Goal: Task Accomplishment & Management: Use online tool/utility

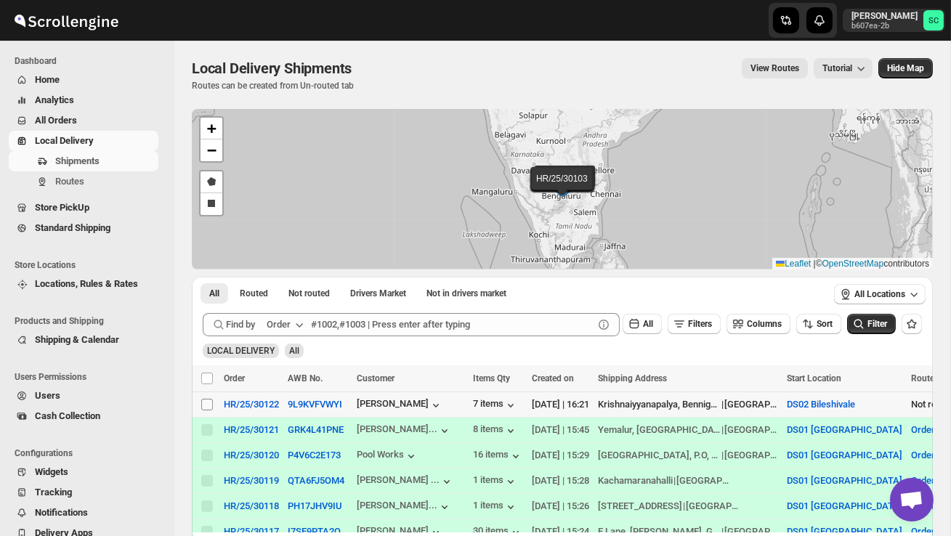
click at [209, 404] on input "Select shipment" at bounding box center [207, 405] width 12 height 12
checkbox input "true"
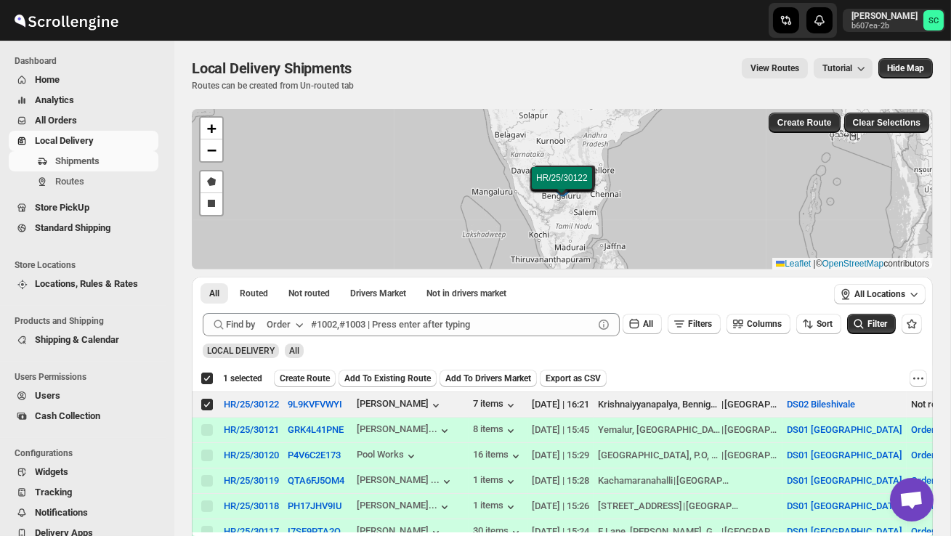
click at [297, 374] on span "Create Route" at bounding box center [305, 379] width 50 height 12
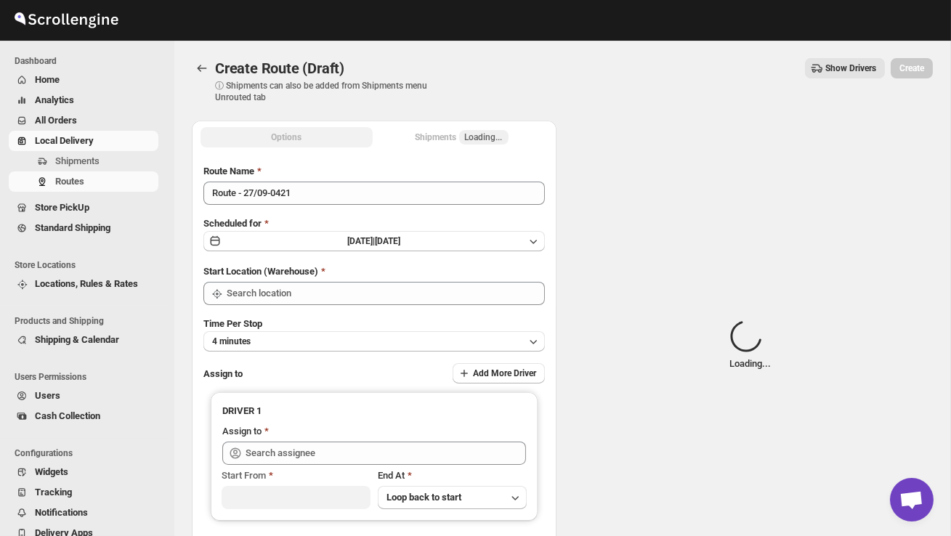
type input "DS02 Bileshivale"
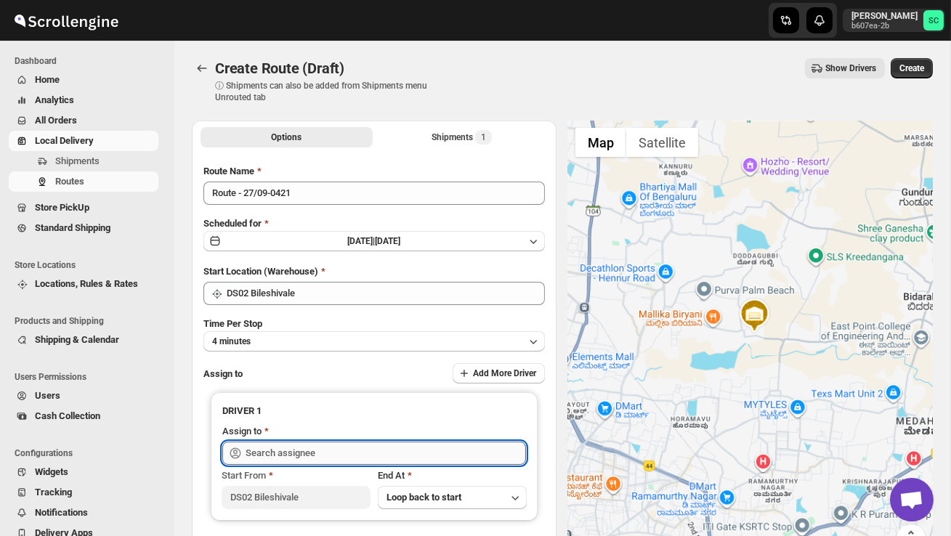
click at [318, 458] on input "text" at bounding box center [386, 453] width 281 height 23
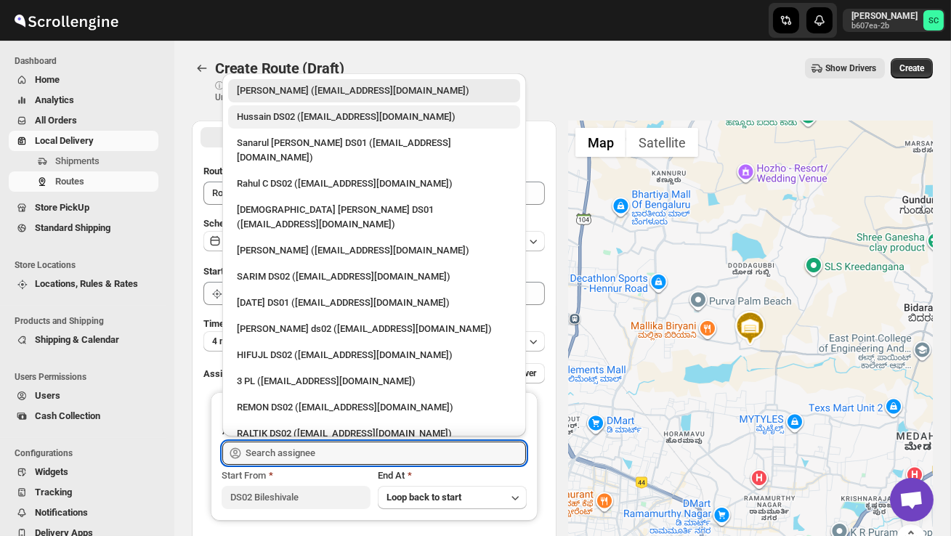
click at [330, 108] on div "Hussain DS02 ([EMAIL_ADDRESS][DOMAIN_NAME])" at bounding box center [374, 116] width 292 height 23
type input "Hussain DS02 ([EMAIL_ADDRESS][DOMAIN_NAME])"
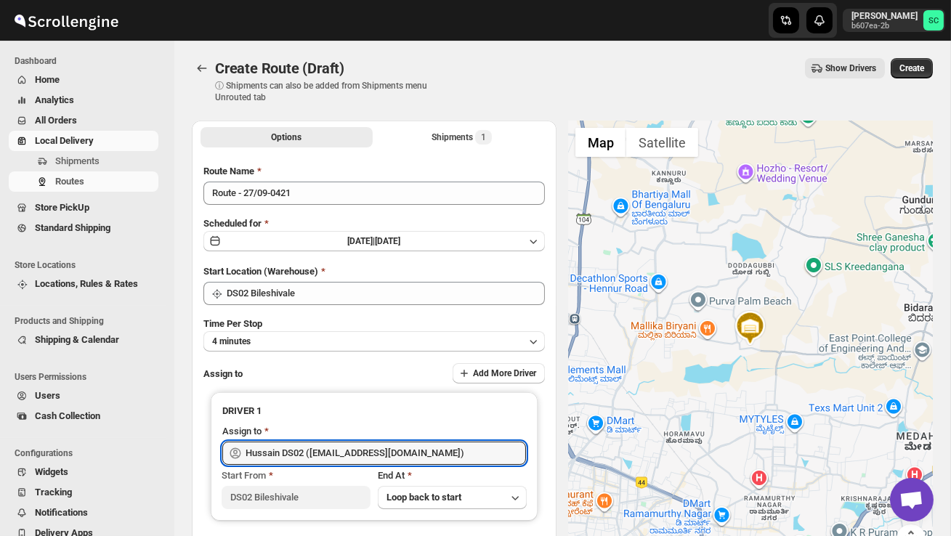
click at [914, 71] on span "Create" at bounding box center [912, 69] width 25 height 12
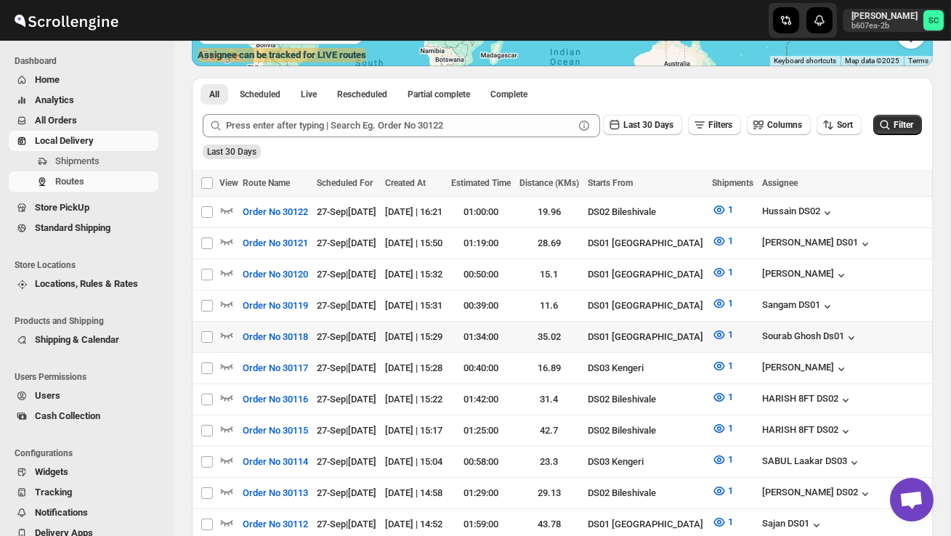
scroll to position [297, 0]
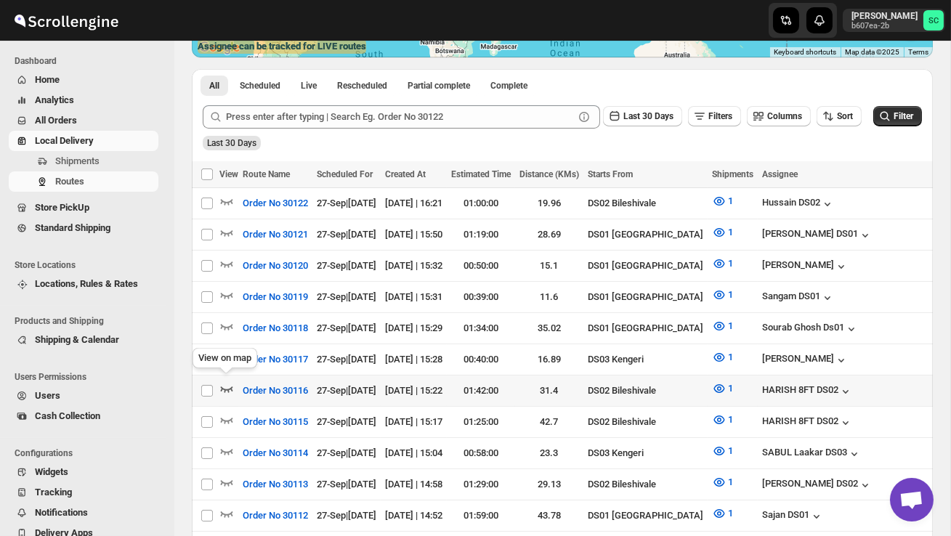
click at [227, 382] on icon "button" at bounding box center [227, 389] width 15 height 15
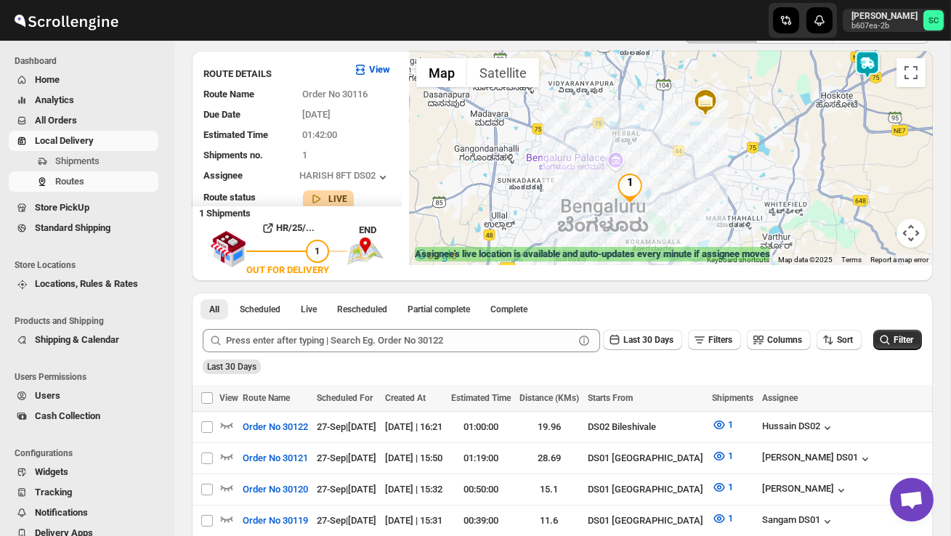
scroll to position [0, 0]
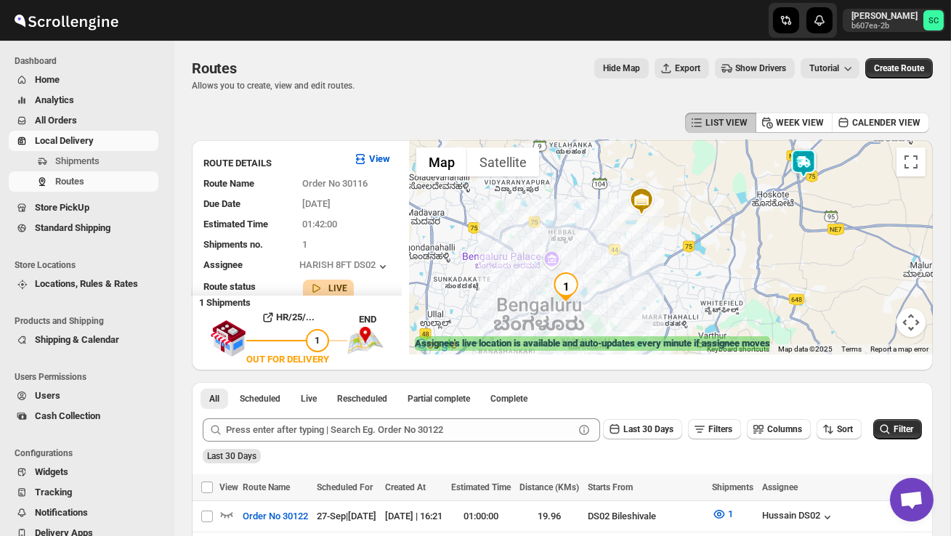
drag, startPoint x: 752, startPoint y: 225, endPoint x: 682, endPoint y: 235, distance: 70.4
click at [682, 235] on div at bounding box center [671, 247] width 524 height 214
click at [816, 164] on img at bounding box center [803, 163] width 29 height 29
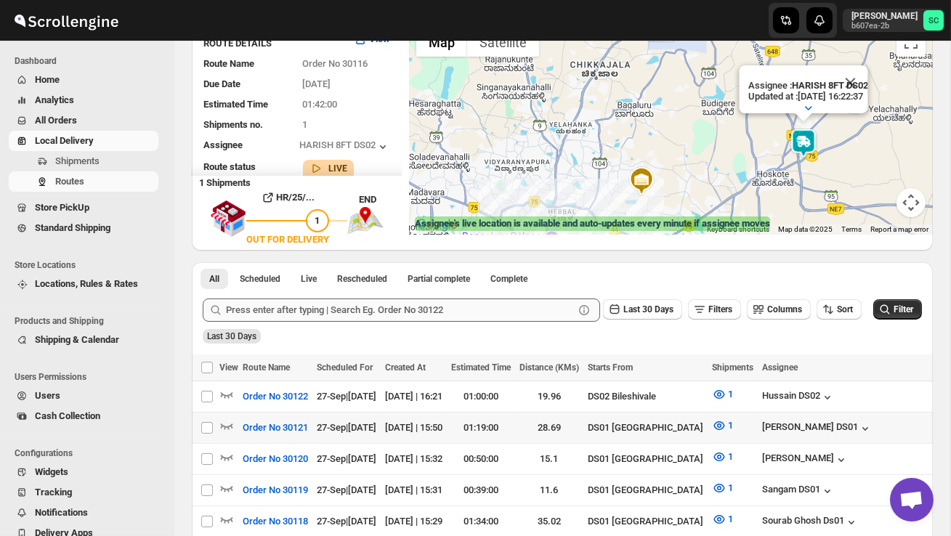
scroll to position [121, 0]
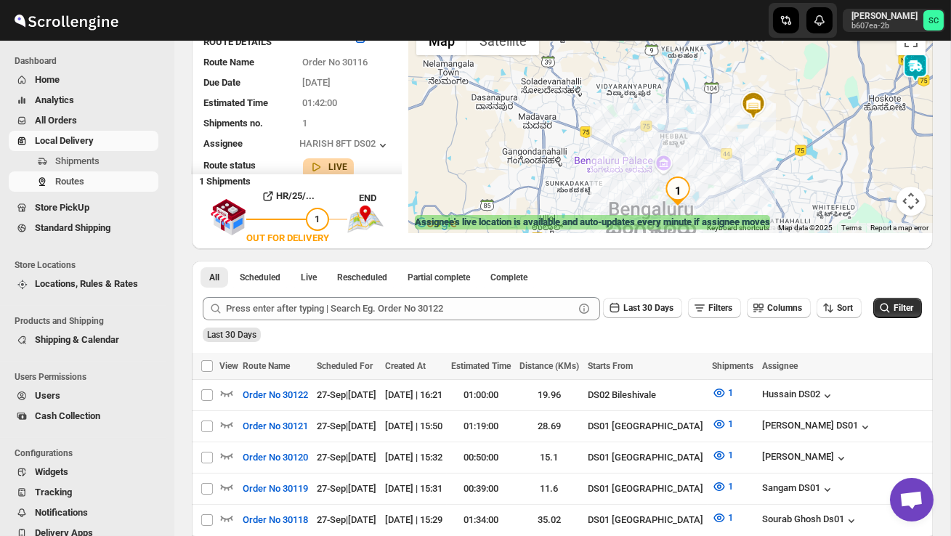
drag, startPoint x: 576, startPoint y: 198, endPoint x: 698, endPoint y: 116, distance: 146.6
click at [697, 116] on div "Assignee : HARISH 8FT DS02 Updated at : [DATE] 16:22:37 Duty mode Enabled Batte…" at bounding box center [671, 126] width 524 height 214
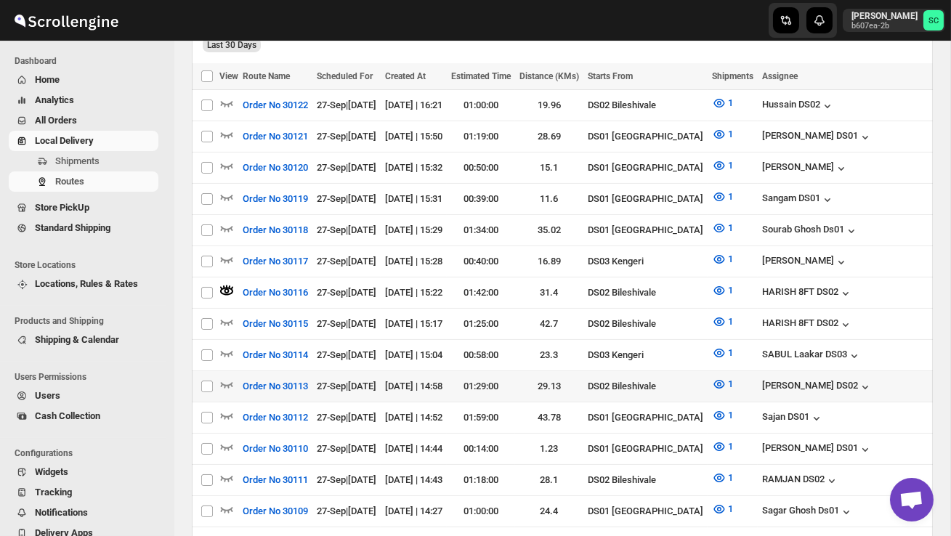
scroll to position [416, 0]
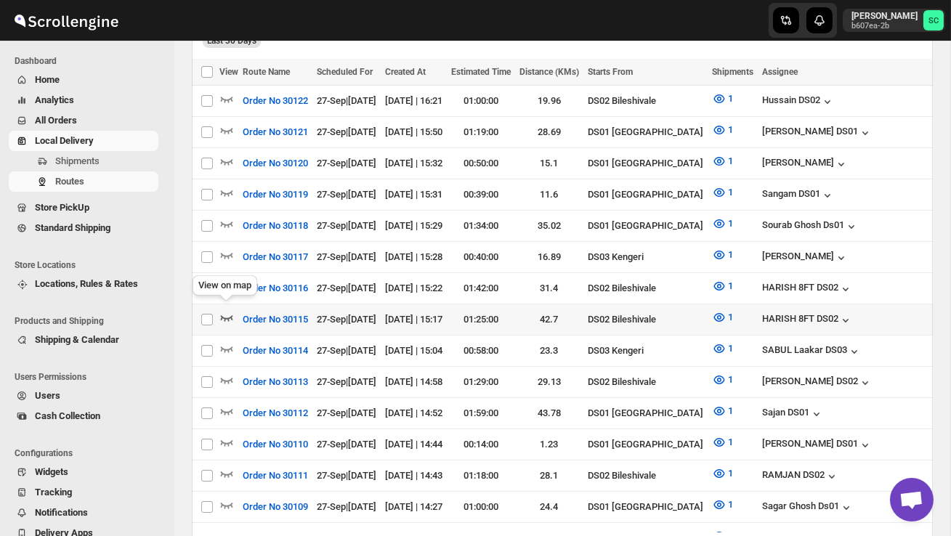
click at [222, 315] on icon "button" at bounding box center [227, 318] width 12 height 6
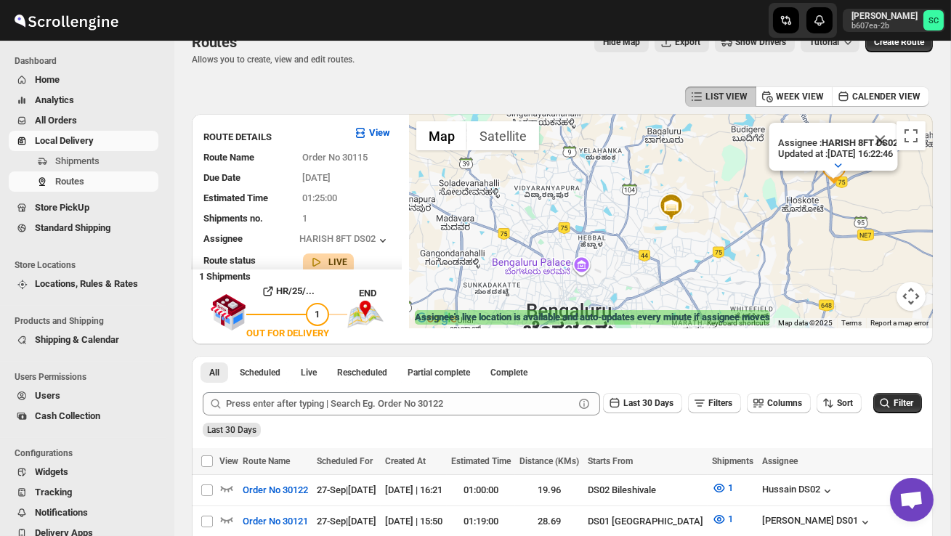
scroll to position [0, 0]
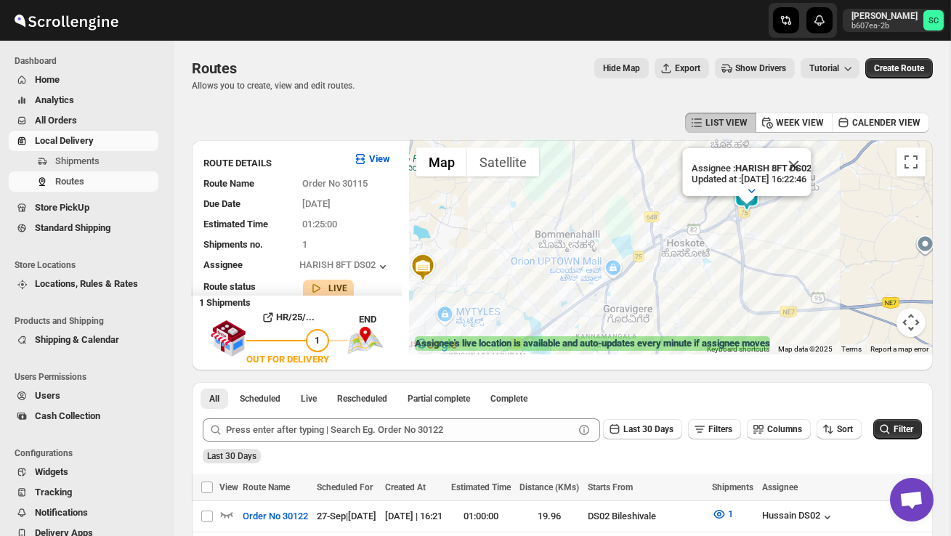
drag, startPoint x: 765, startPoint y: 287, endPoint x: 674, endPoint y: 304, distance: 92.4
click at [679, 304] on div "Assignee : HARISH 8FT DS02 Updated at : [DATE] 16:22:46 Duty mode Enabled Batte…" at bounding box center [671, 247] width 524 height 214
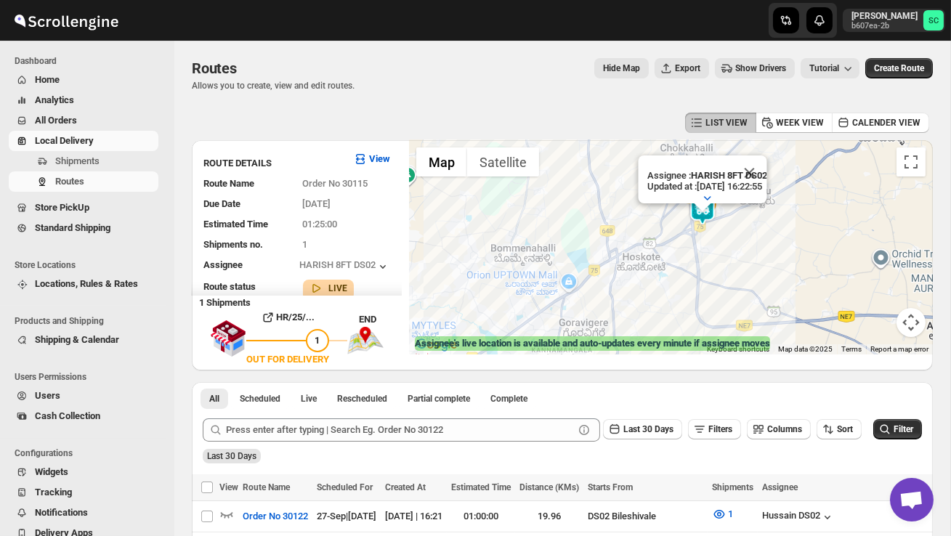
click at [763, 179] on button "Close" at bounding box center [749, 173] width 35 height 35
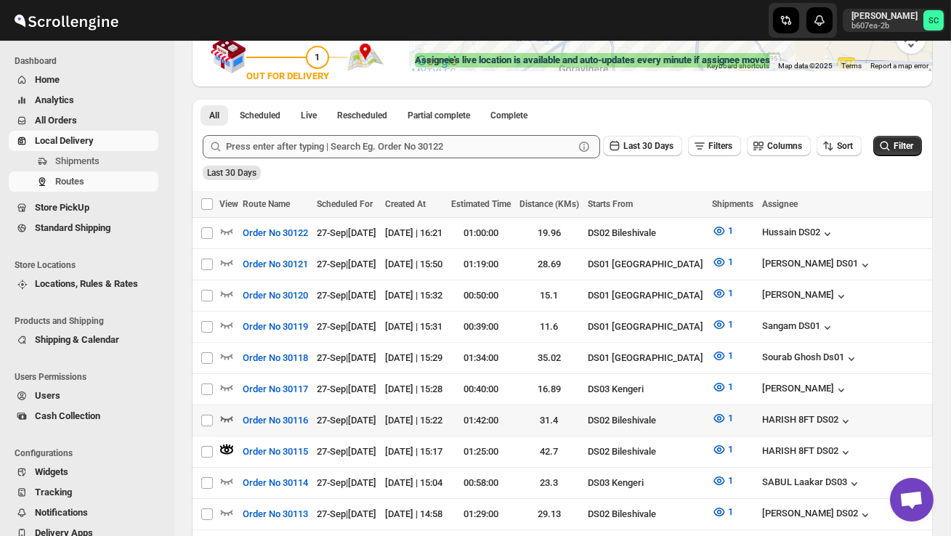
scroll to position [288, 0]
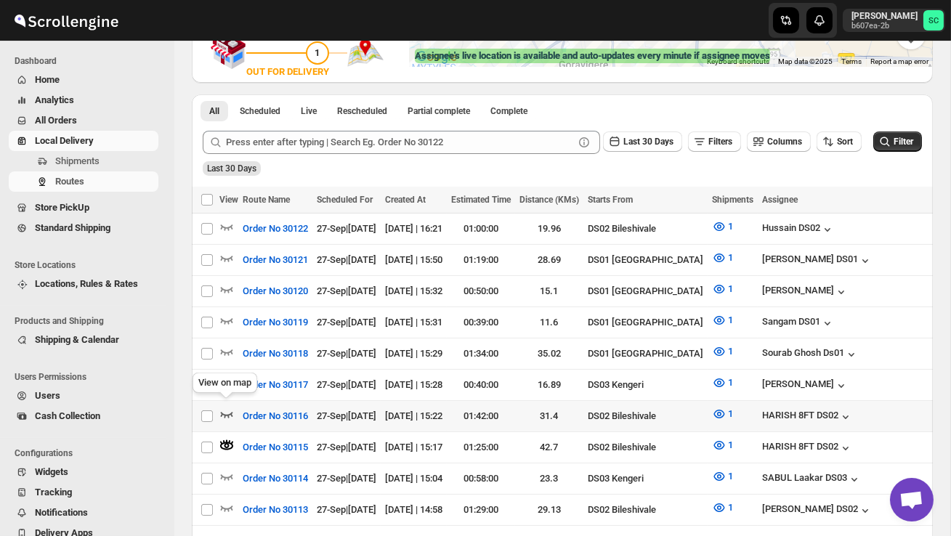
click at [226, 412] on icon "button" at bounding box center [227, 415] width 12 height 6
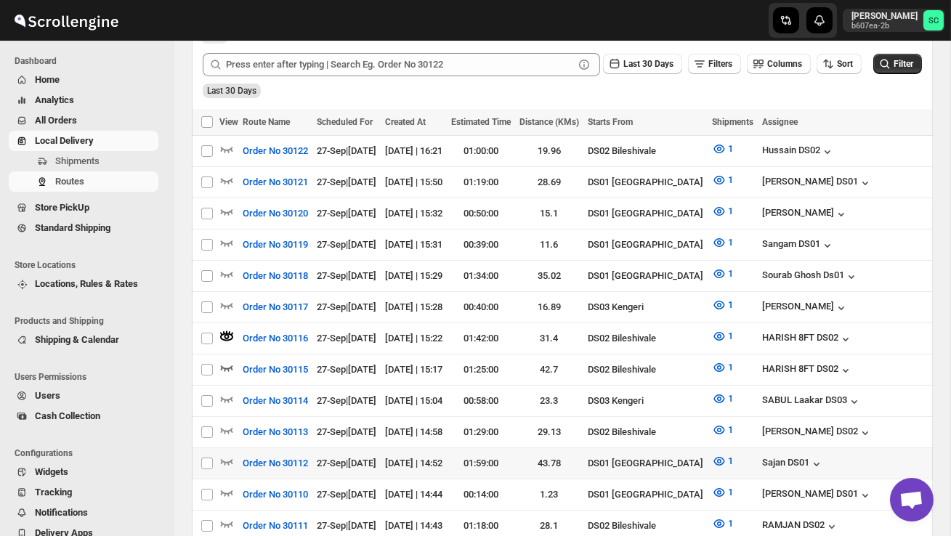
scroll to position [366, 0]
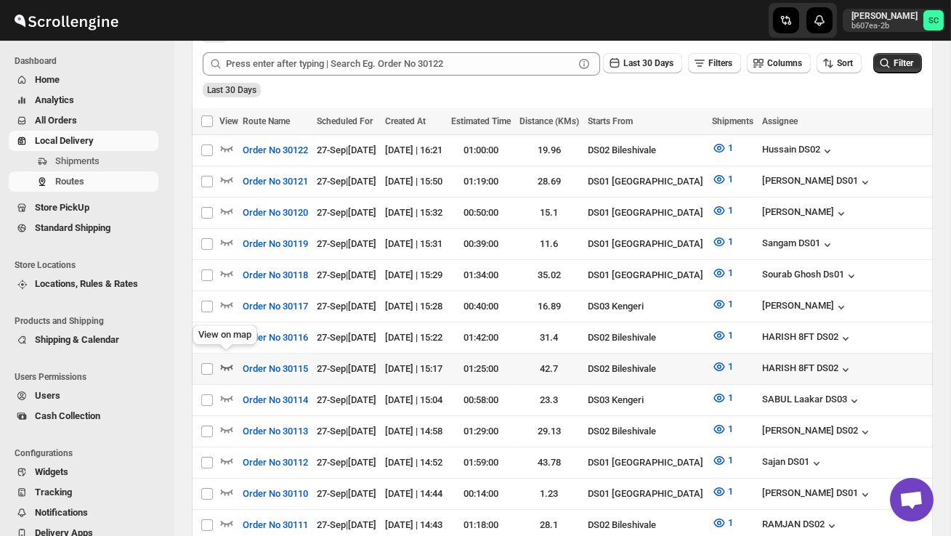
click at [230, 360] on icon "button" at bounding box center [227, 367] width 15 height 15
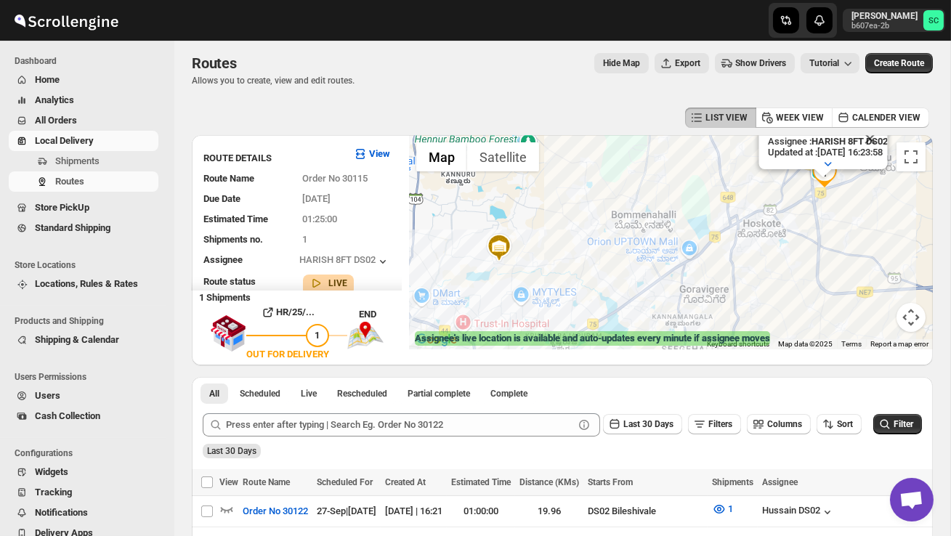
scroll to position [0, 0]
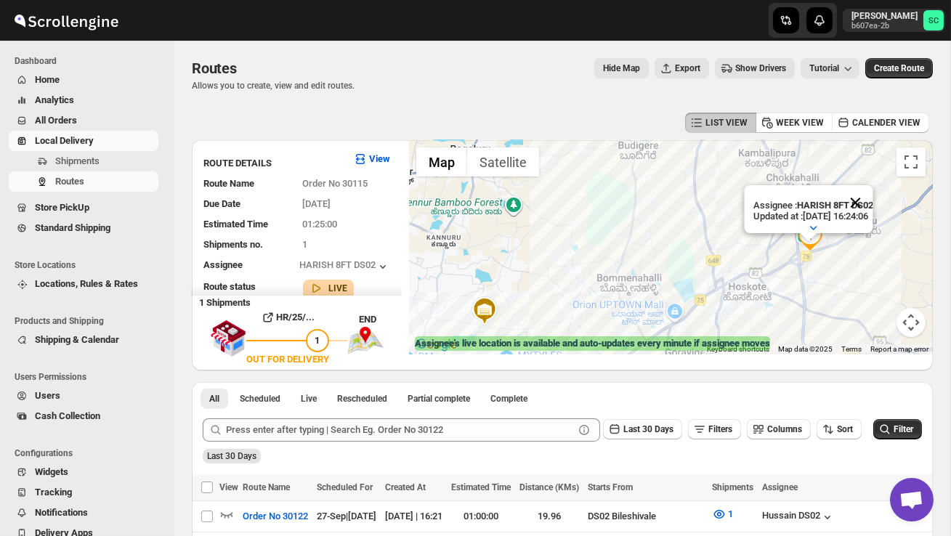
click at [873, 195] on button "Close" at bounding box center [855, 202] width 35 height 35
click at [822, 261] on div at bounding box center [671, 247] width 524 height 214
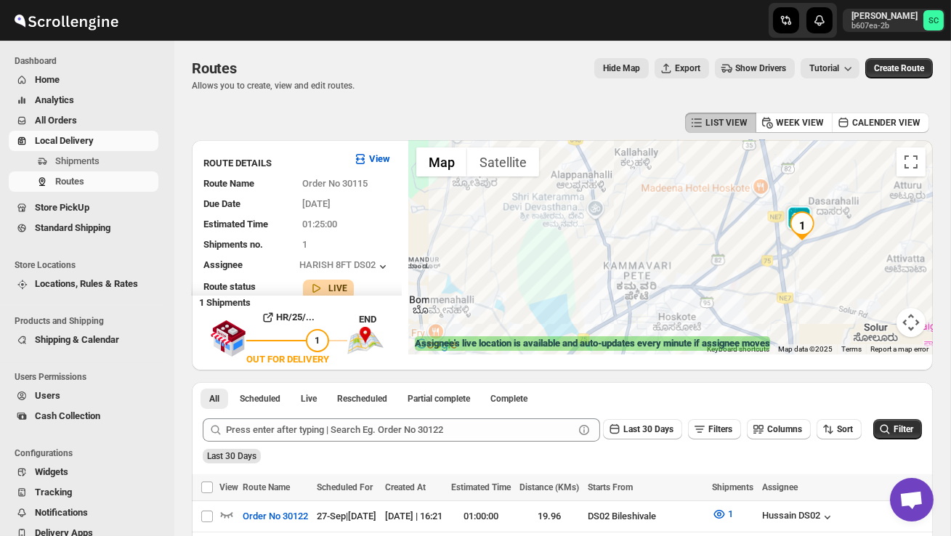
click at [822, 261] on div at bounding box center [671, 247] width 524 height 214
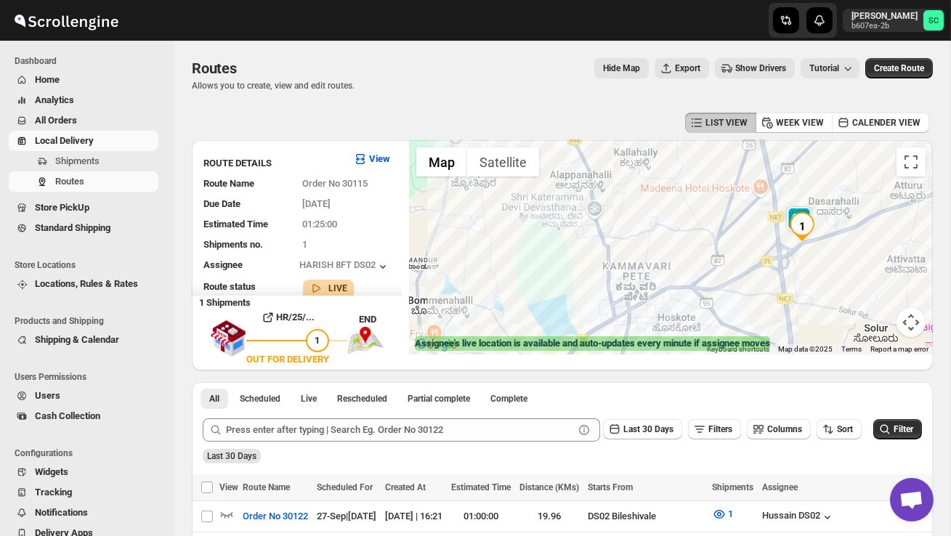
click at [822, 261] on div at bounding box center [671, 247] width 524 height 214
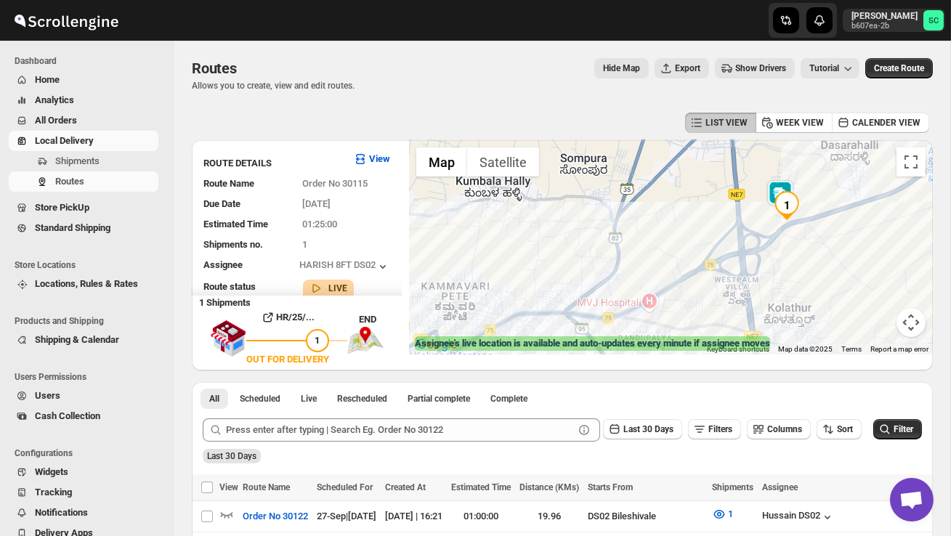
drag, startPoint x: 821, startPoint y: 253, endPoint x: 776, endPoint y: 266, distance: 46.9
click at [776, 266] on div at bounding box center [671, 247] width 524 height 214
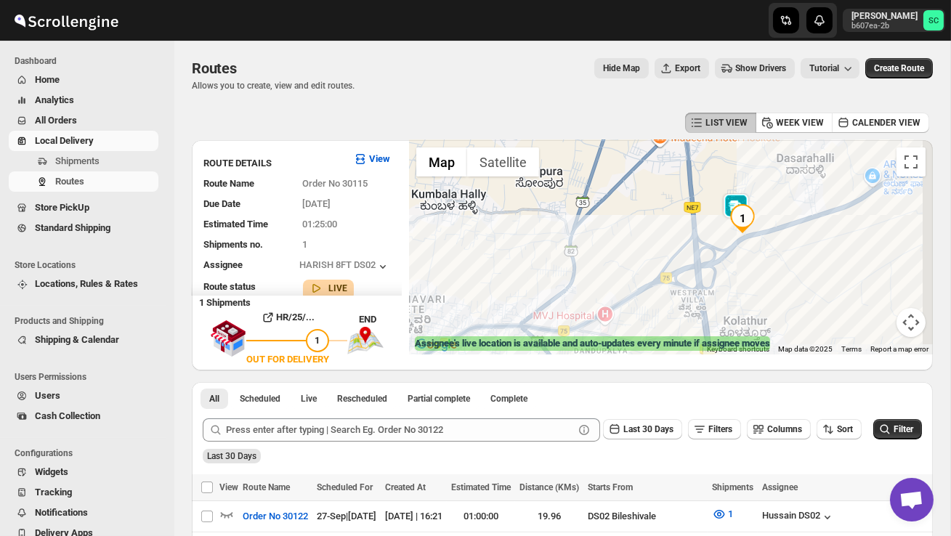
click at [769, 267] on div at bounding box center [671, 247] width 524 height 214
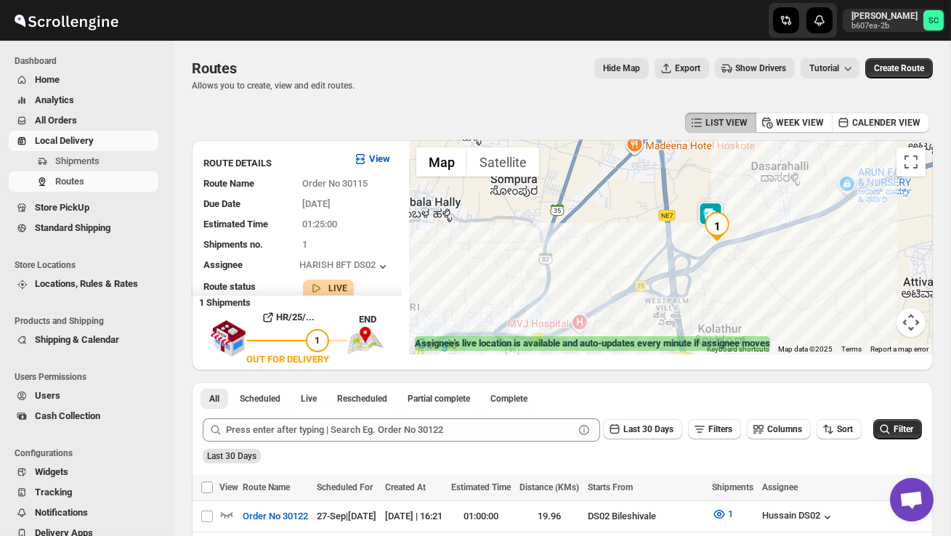
click at [769, 267] on div at bounding box center [671, 247] width 524 height 214
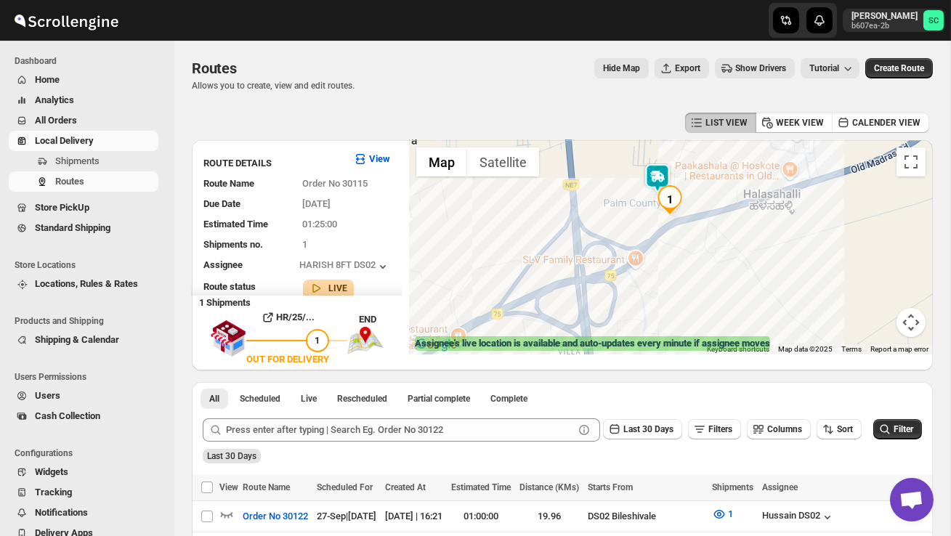
click at [685, 267] on div at bounding box center [671, 247] width 524 height 214
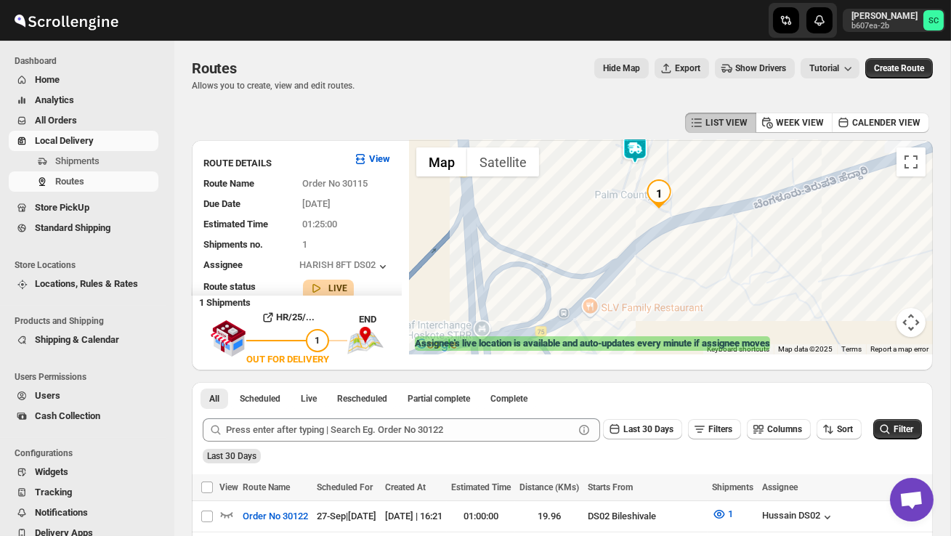
drag, startPoint x: 674, startPoint y: 234, endPoint x: 674, endPoint y: 281, distance: 47.2
click at [674, 283] on div at bounding box center [671, 247] width 524 height 214
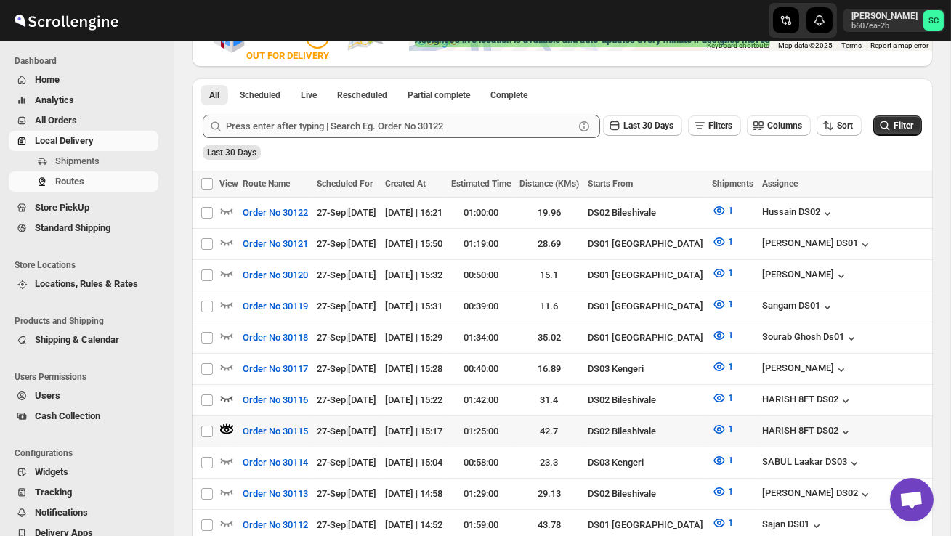
scroll to position [300, 0]
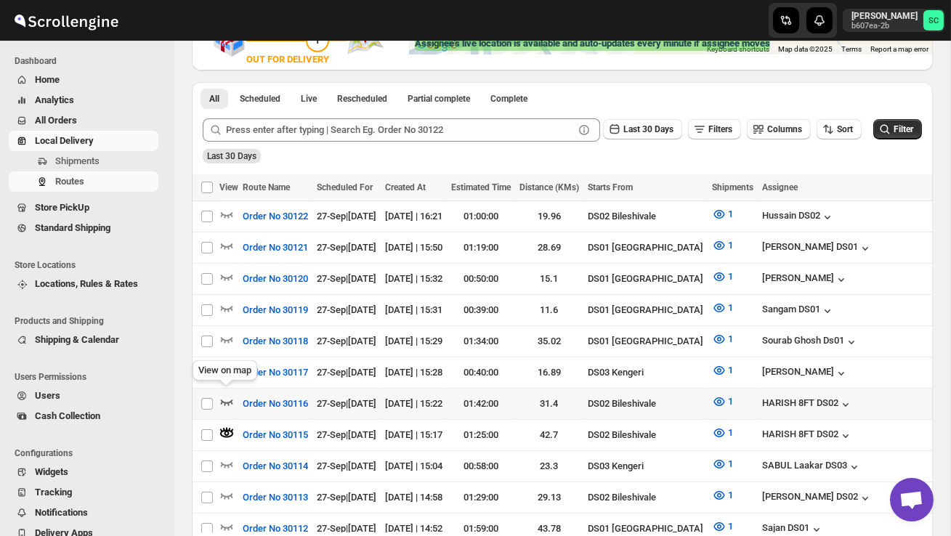
click at [228, 395] on icon "button" at bounding box center [227, 402] width 15 height 15
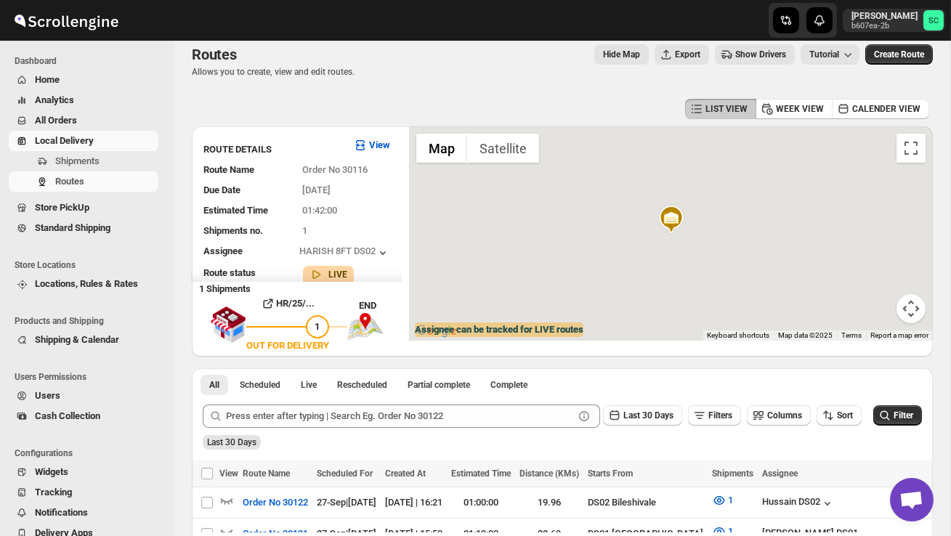
scroll to position [0, 0]
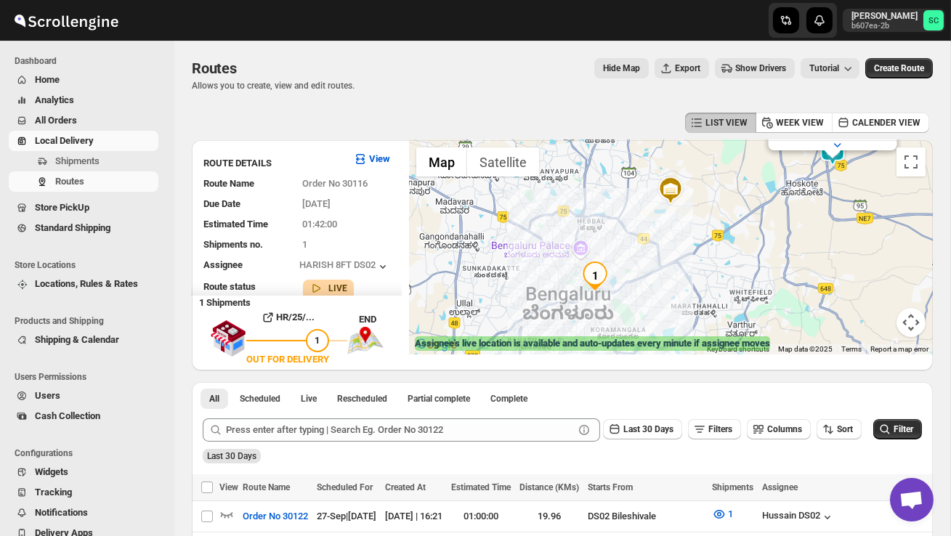
drag, startPoint x: 666, startPoint y: 301, endPoint x: 690, endPoint y: 217, distance: 87.7
click at [690, 217] on div "Assignee : HARISH 8FT DS02 Updated at : [DATE] 16:24:22 Duty mode Enabled Batte…" at bounding box center [671, 247] width 524 height 214
click at [579, 259] on div "Assignee : HARISH 8FT DS02 Updated at : [DATE] 16:24:22 Duty mode Enabled Batte…" at bounding box center [671, 247] width 524 height 214
click at [579, 261] on div "Assignee : HARISH 8FT DS02 Updated at : [DATE] 16:24:22 Duty mode Enabled Batte…" at bounding box center [671, 247] width 524 height 214
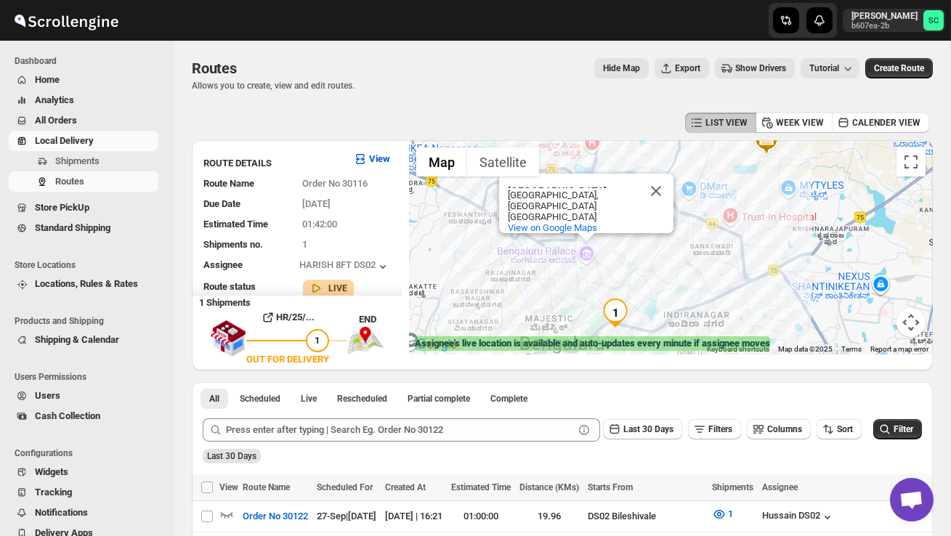
drag, startPoint x: 596, startPoint y: 286, endPoint x: 596, endPoint y: 278, distance: 8.0
click at [596, 281] on div "[GEOGRAPHIC_DATA] [GEOGRAPHIC_DATA] [GEOGRAPHIC_DATA], [GEOGRAPHIC_DATA] [GEOGR…" at bounding box center [671, 247] width 524 height 214
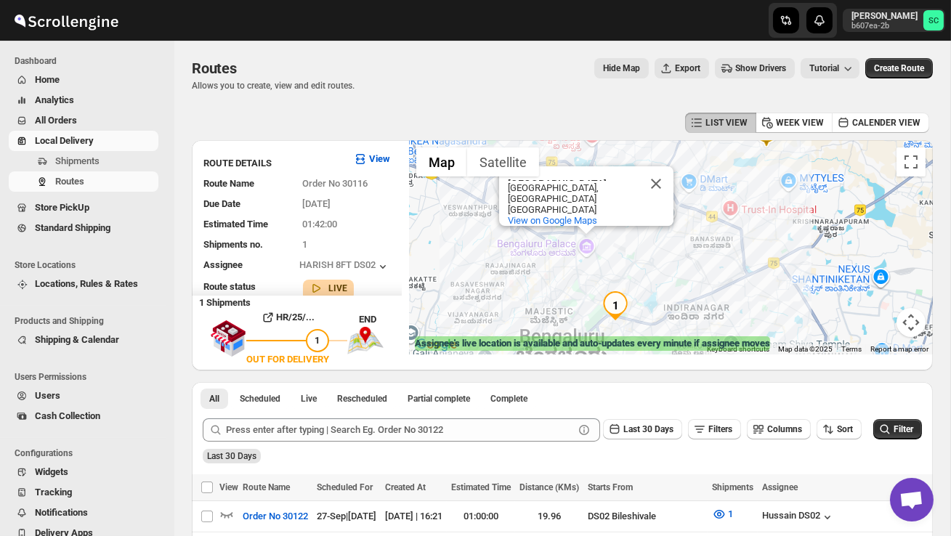
click at [596, 278] on div "[GEOGRAPHIC_DATA] [GEOGRAPHIC_DATA] [GEOGRAPHIC_DATA], [GEOGRAPHIC_DATA] [GEOGR…" at bounding box center [671, 247] width 524 height 214
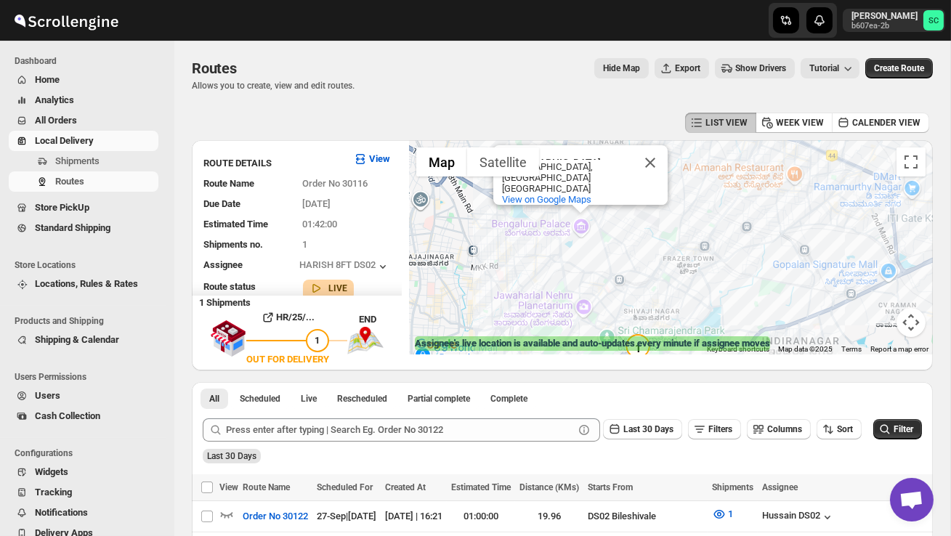
drag, startPoint x: 632, startPoint y: 299, endPoint x: 603, endPoint y: 257, distance: 51.2
click at [604, 261] on div "[GEOGRAPHIC_DATA] [GEOGRAPHIC_DATA] [GEOGRAPHIC_DATA], [GEOGRAPHIC_DATA] [GEOGR…" at bounding box center [671, 247] width 524 height 214
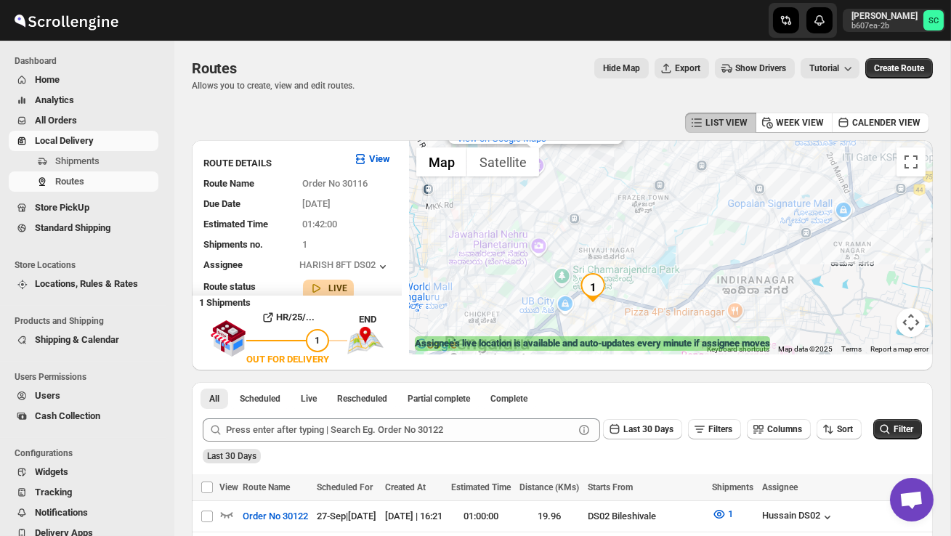
click at [611, 313] on div "[GEOGRAPHIC_DATA] [GEOGRAPHIC_DATA] [GEOGRAPHIC_DATA], [GEOGRAPHIC_DATA] [GEOGR…" at bounding box center [671, 247] width 524 height 214
click at [611, 314] on div "[GEOGRAPHIC_DATA] [GEOGRAPHIC_DATA] [GEOGRAPHIC_DATA], [GEOGRAPHIC_DATA] [GEOGR…" at bounding box center [671, 247] width 524 height 214
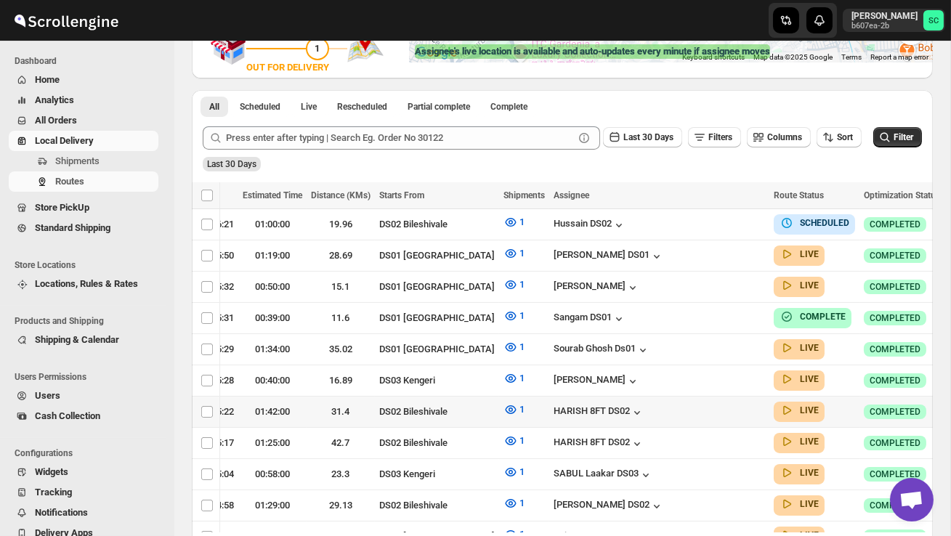
scroll to position [0, 208]
click at [951, 408] on icon "button" at bounding box center [959, 411] width 15 height 15
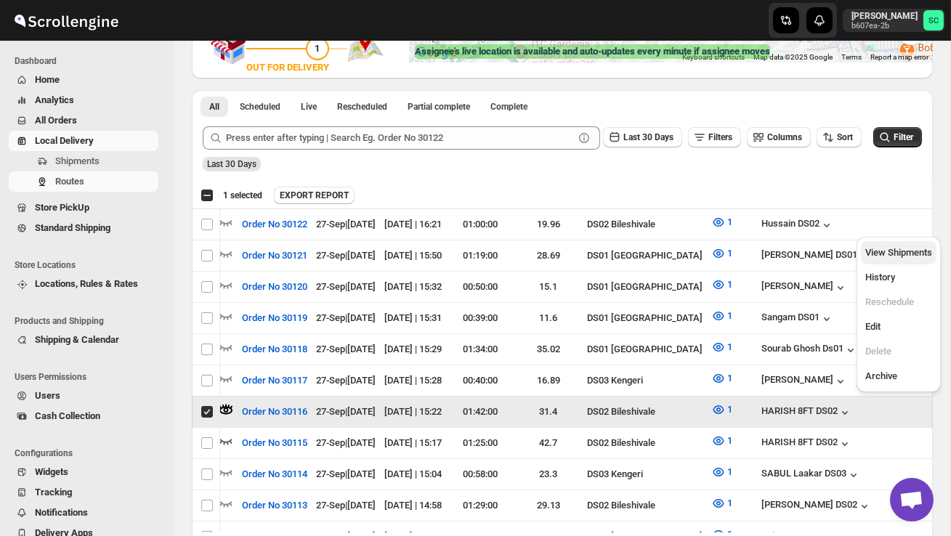
click at [909, 250] on span "View Shipments" at bounding box center [899, 252] width 67 height 11
checkbox input "false"
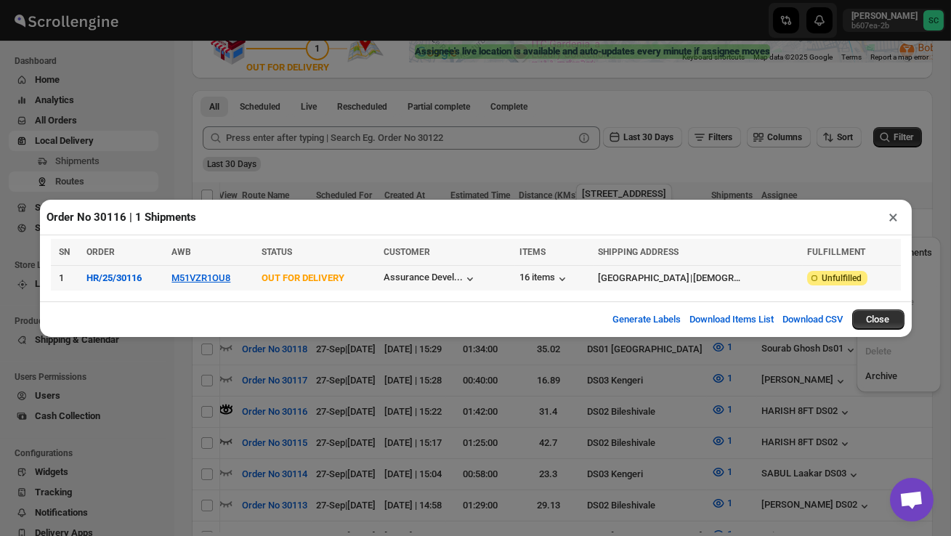
click at [634, 278] on div "[GEOGRAPHIC_DATA]" at bounding box center [644, 278] width 92 height 15
click at [549, 277] on div "16 items" at bounding box center [545, 279] width 50 height 15
click at [704, 169] on div "Order No 30116 | 1 Shipments × SN ORDER AWB STATUS CUSTOMER ITEMS SHIPPING ADDR…" at bounding box center [475, 268] width 951 height 536
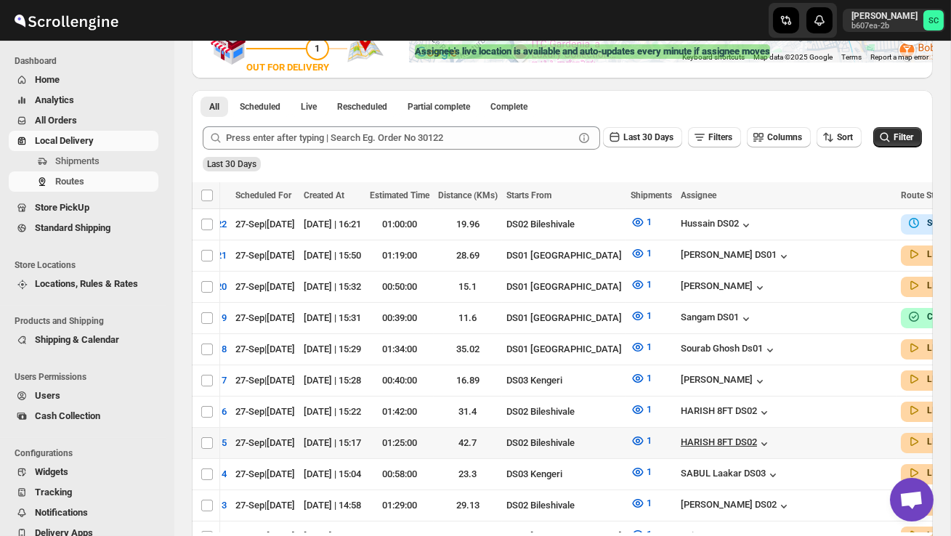
scroll to position [0, 208]
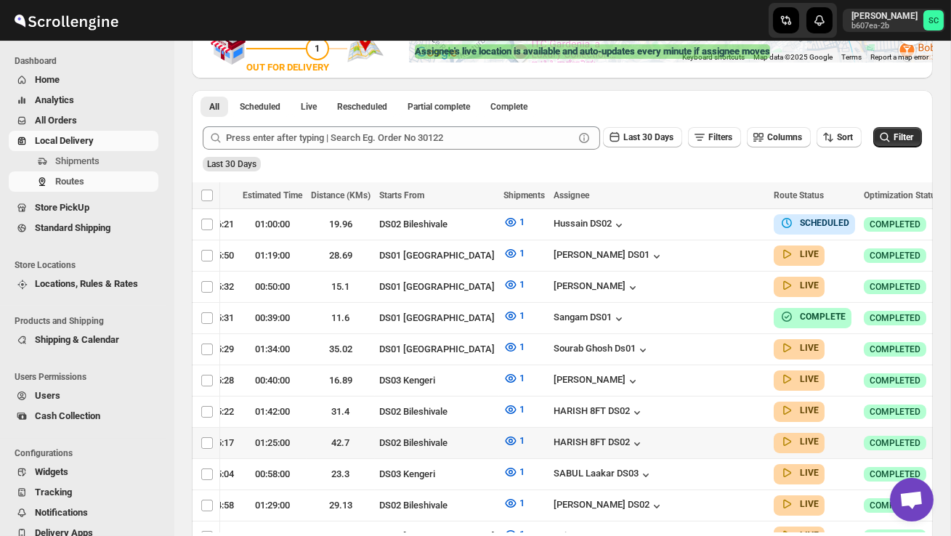
click at [951, 437] on icon "button" at bounding box center [959, 442] width 15 height 15
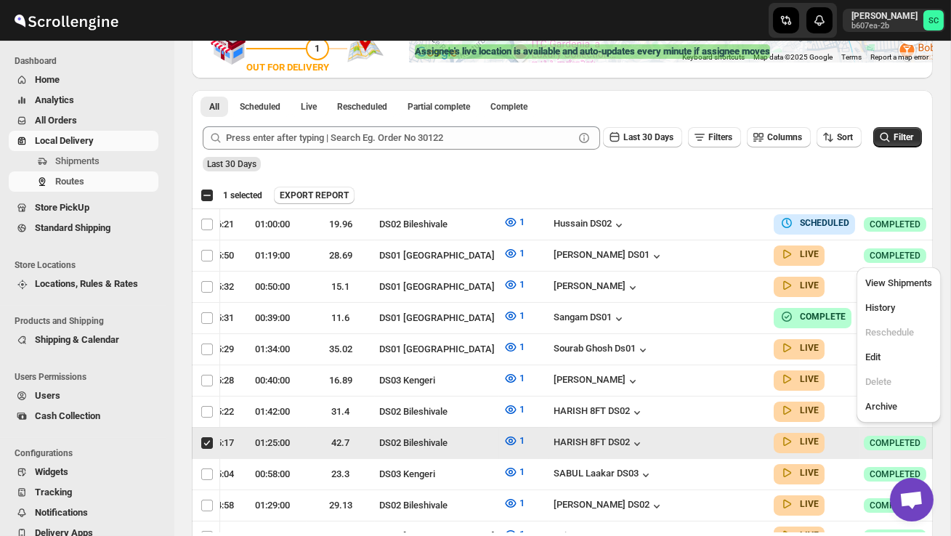
scroll to position [0, 1]
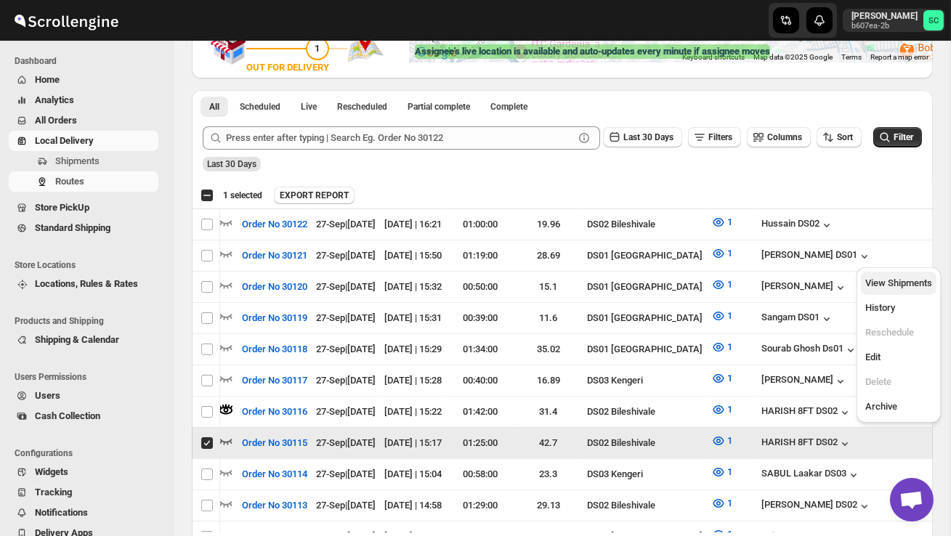
click at [906, 288] on span "View Shipments" at bounding box center [899, 283] width 67 height 11
checkbox input "false"
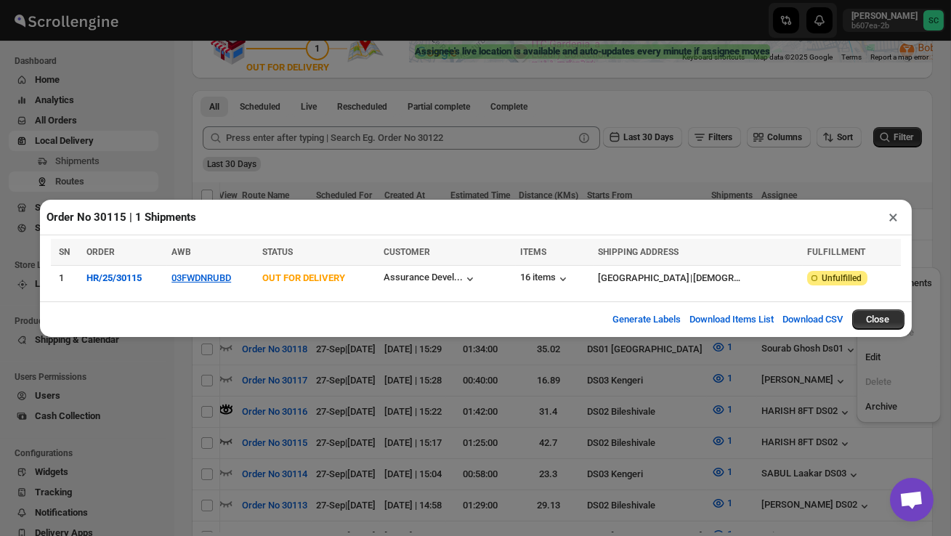
click at [893, 220] on button "×" at bounding box center [894, 217] width 21 height 20
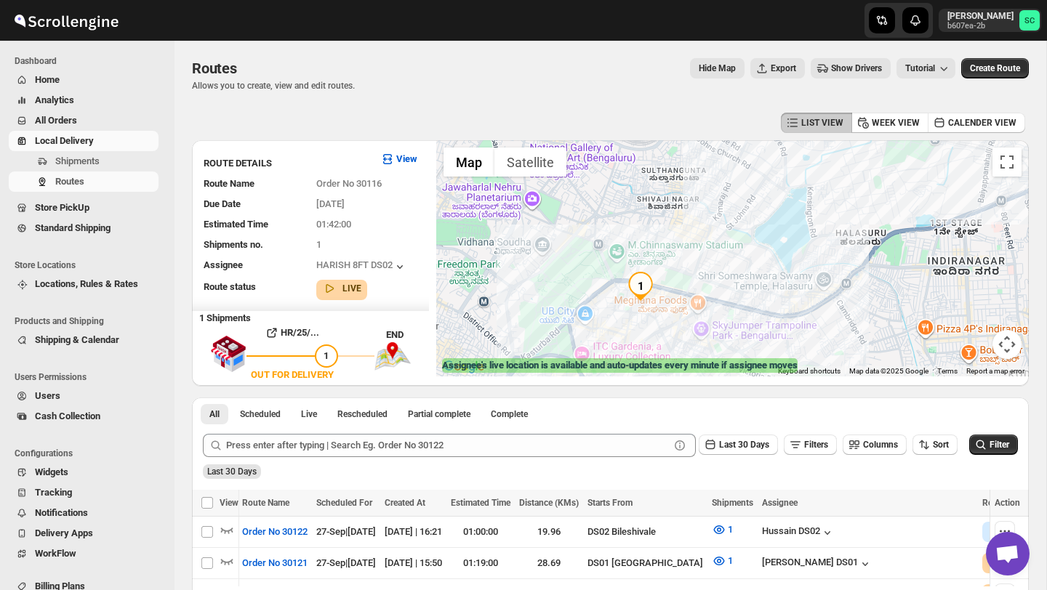
scroll to position [0, 0]
click at [677, 97] on div "Routes. This page is ready Routes Allows you to create, view and edit routes. H…" at bounding box center [610, 75] width 837 height 68
click at [811, 44] on div "Routes. This page is ready Routes Allows you to create, view and edit routes. H…" at bounding box center [610, 75] width 837 height 68
